Goal: Obtain resource: Download file/media

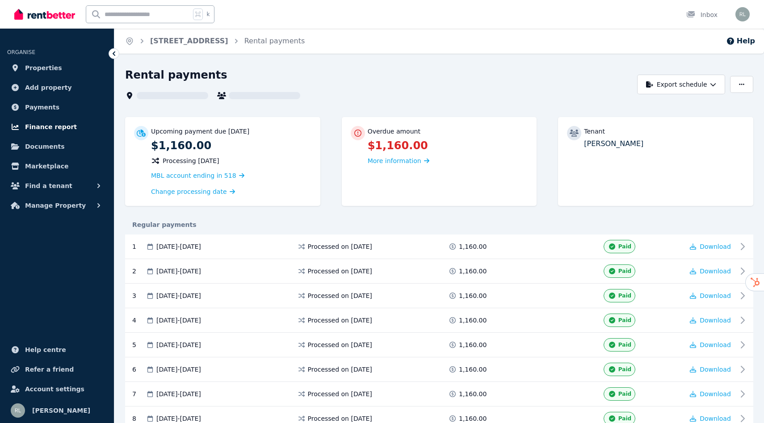
click at [57, 132] on span "Finance report" at bounding box center [51, 127] width 52 height 11
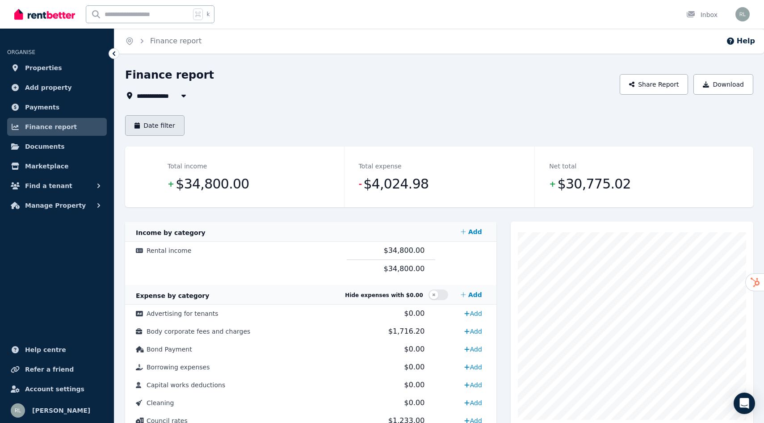
click at [164, 128] on button "Date filter" at bounding box center [154, 125] width 59 height 21
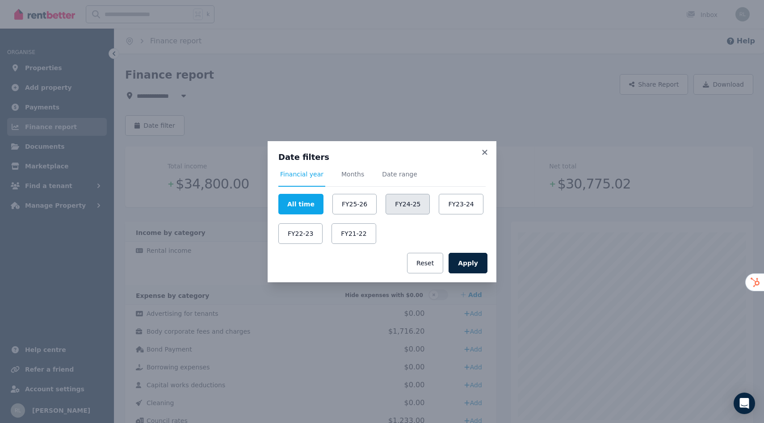
click at [390, 205] on button "FY24-25" at bounding box center [408, 204] width 44 height 21
click at [471, 265] on button "Apply" at bounding box center [468, 263] width 39 height 21
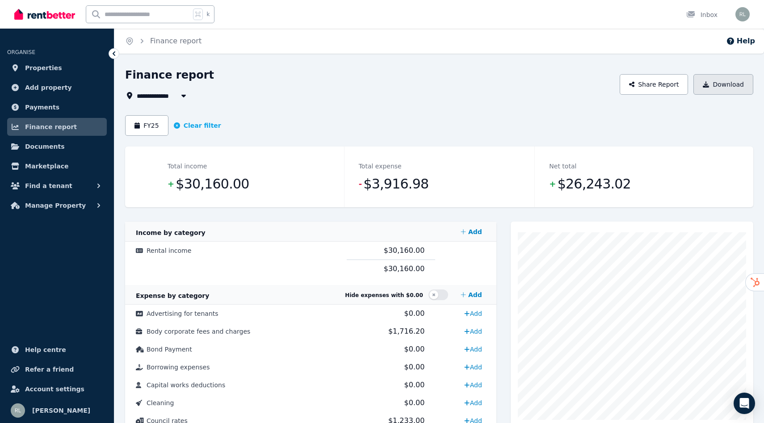
click at [721, 79] on button "Download" at bounding box center [723, 84] width 60 height 21
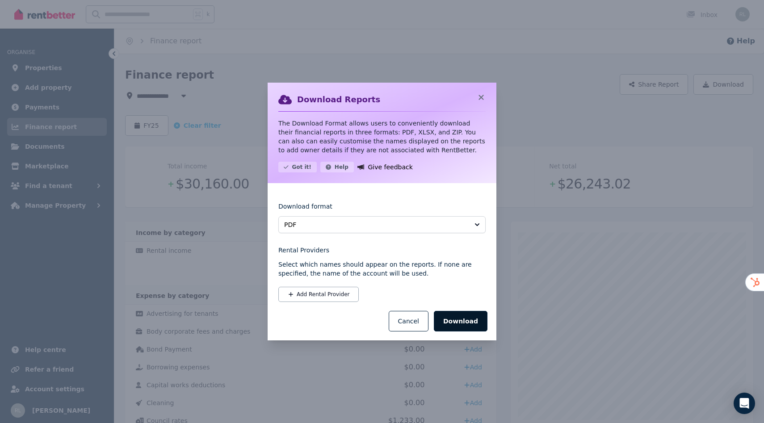
click at [473, 322] on button "Download" at bounding box center [461, 321] width 54 height 21
